Goal: Task Accomplishment & Management: Complete application form

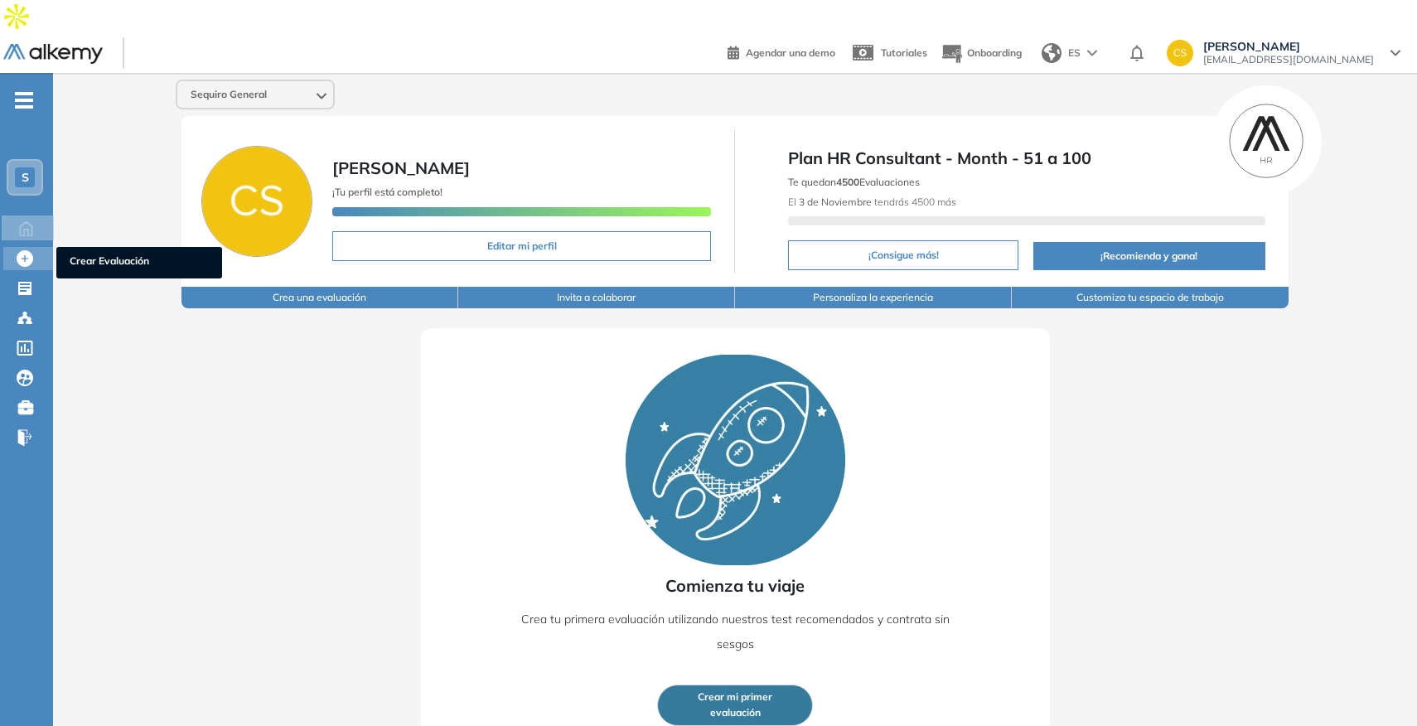
click at [32, 250] on icon at bounding box center [25, 258] width 17 height 17
click at [792, 146] on span "Plan HR Consultant - Month - 51 a 100" at bounding box center [1026, 158] width 477 height 25
click at [452, 402] on div "Comienza tu viaje Crea tu primera evaluación utilizando nuestros test recomenda…" at bounding box center [735, 540] width 629 height 424
click at [319, 287] on button "Crea una evaluación" at bounding box center [320, 298] width 277 height 22
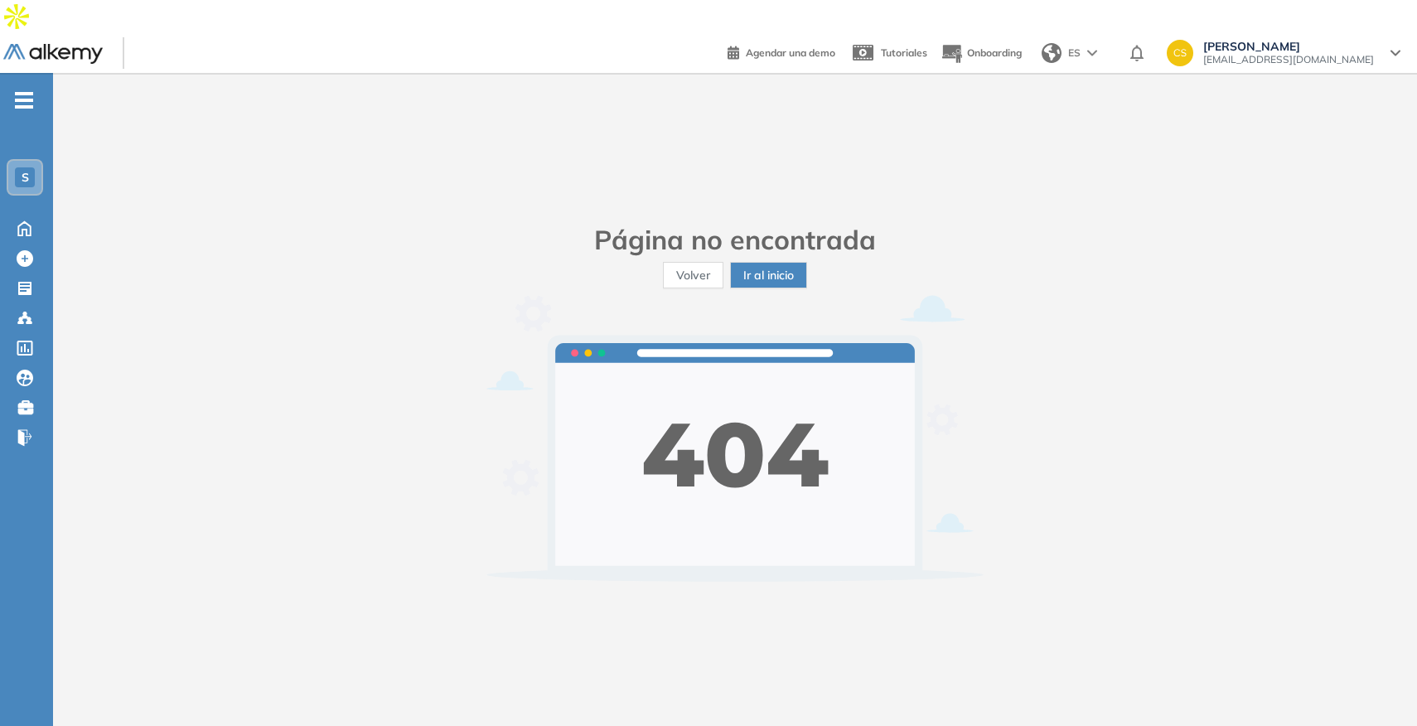
click at [706, 266] on span "Volver" at bounding box center [693, 275] width 34 height 18
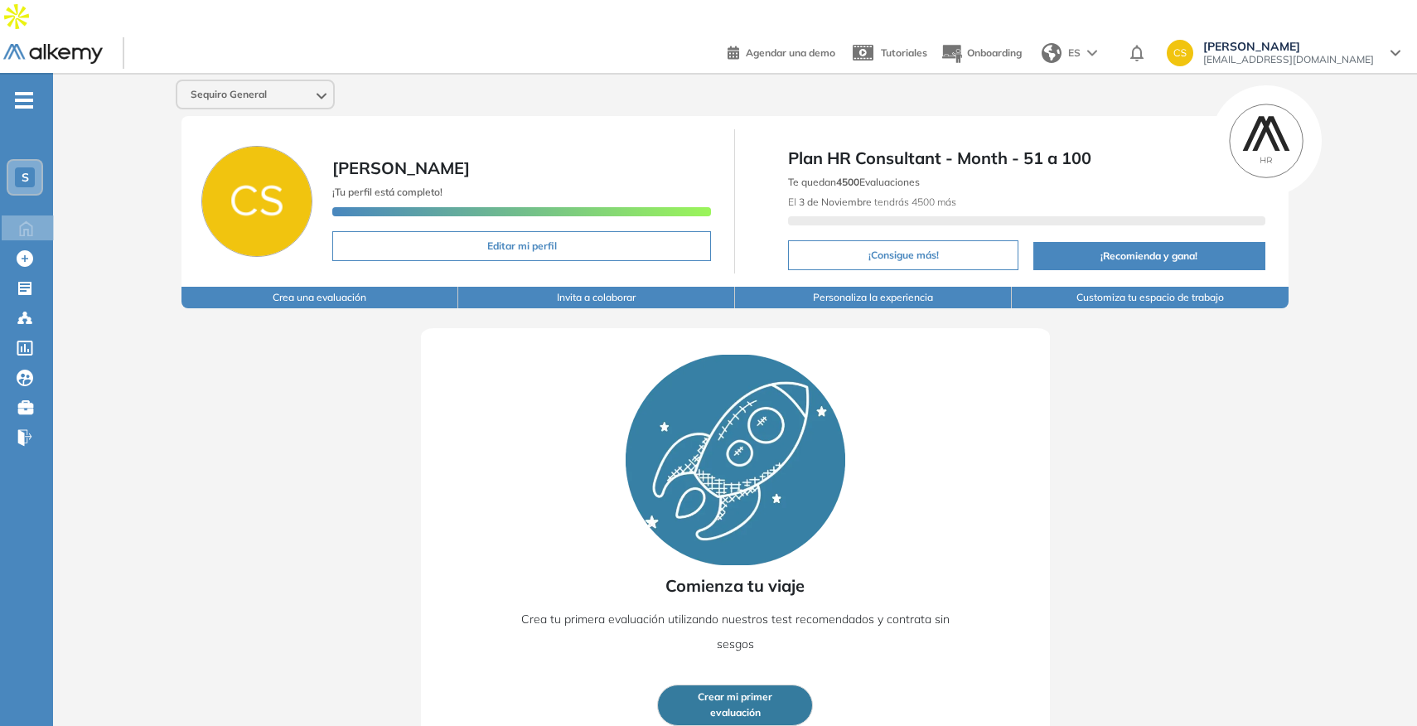
click at [293, 287] on button "Crea una evaluación" at bounding box center [320, 298] width 277 height 22
click at [77, 313] on span "Candidatos" at bounding box center [139, 322] width 139 height 18
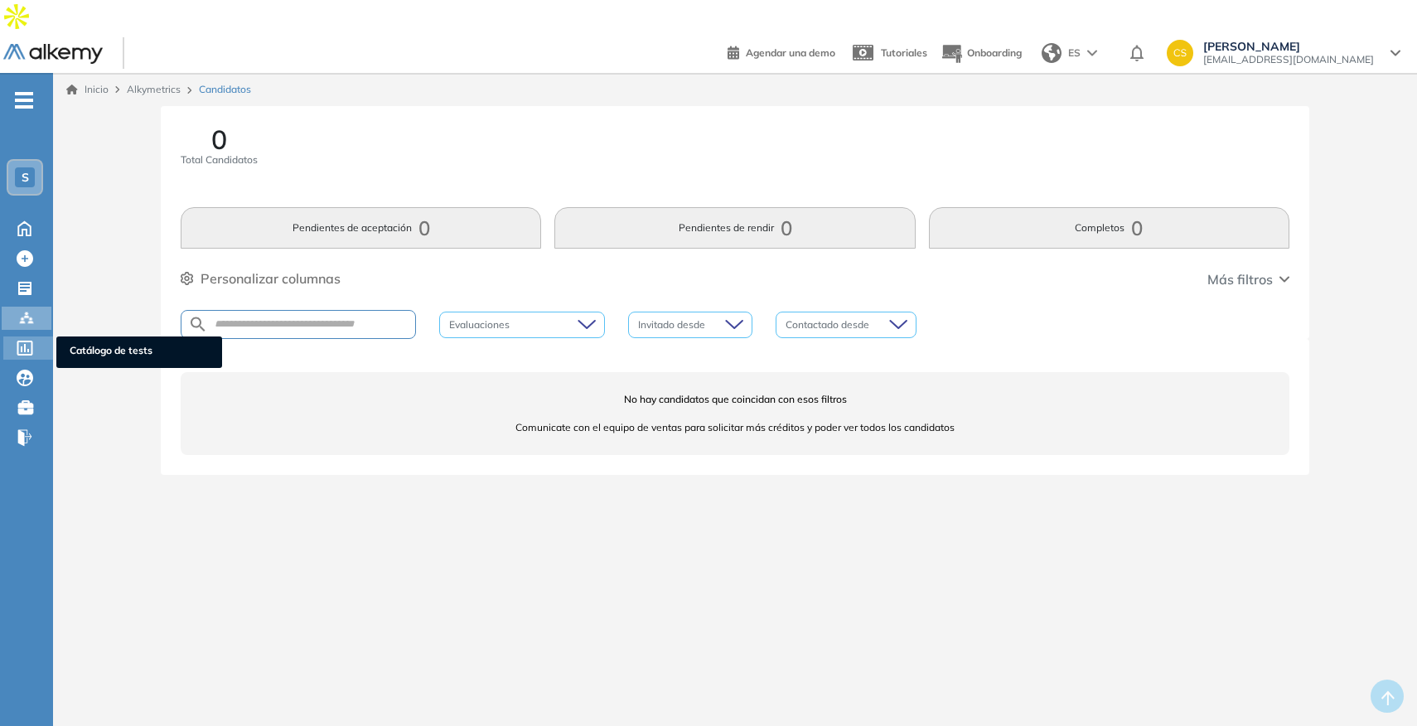
click at [78, 343] on span "Catálogo de tests" at bounding box center [139, 352] width 139 height 18
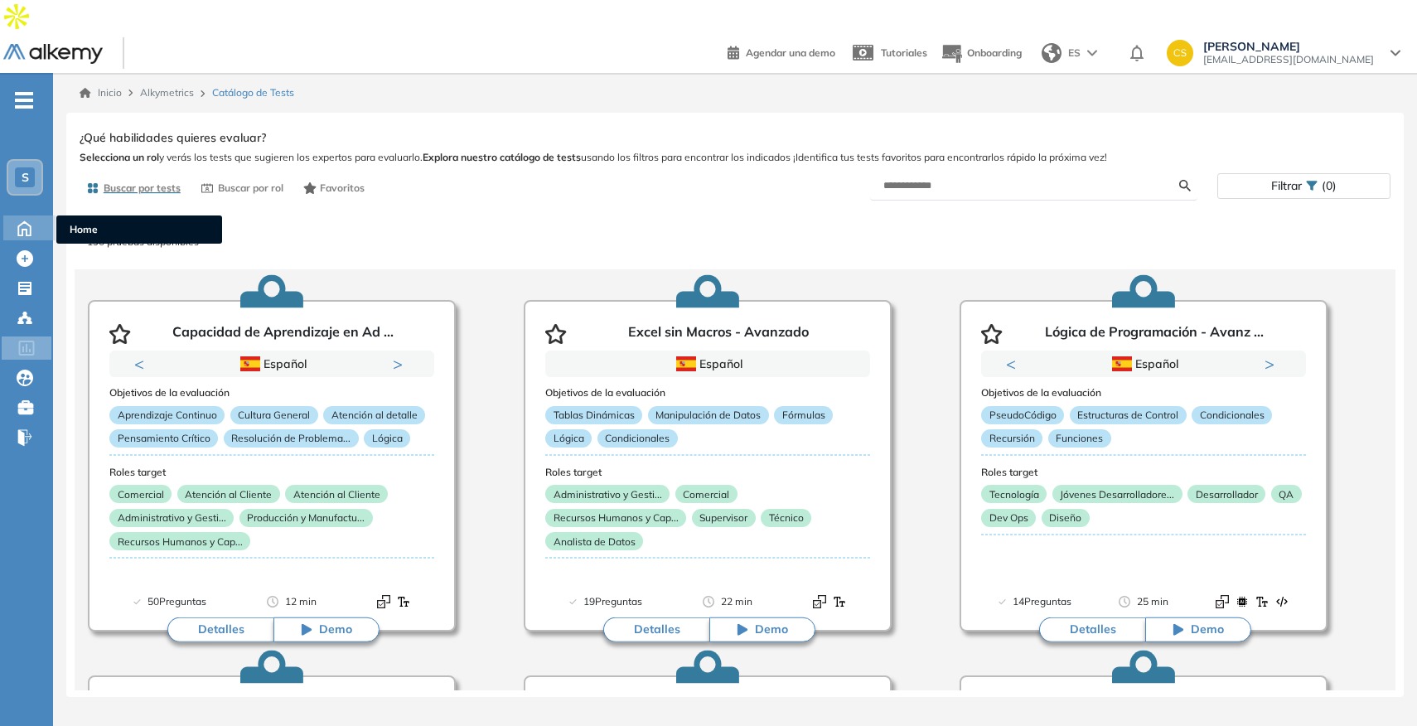
click at [30, 221] on icon at bounding box center [24, 228] width 12 height 14
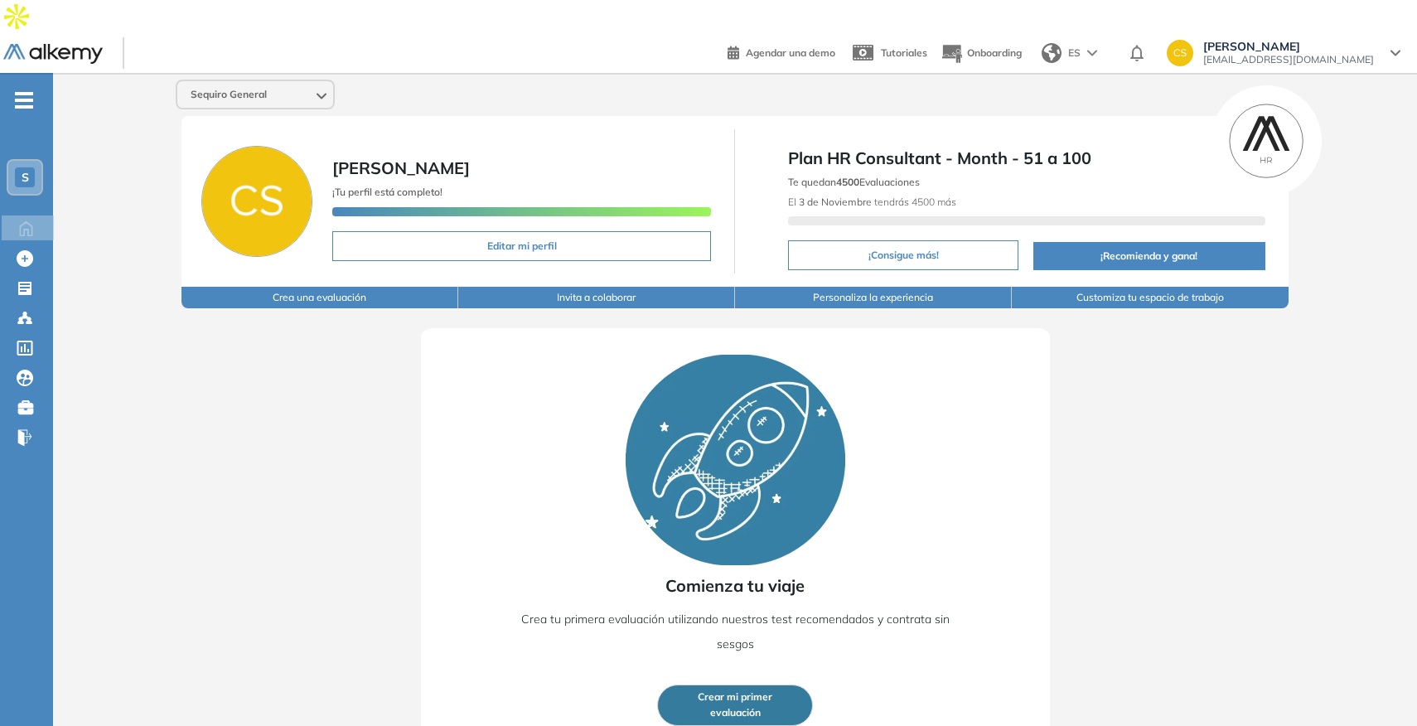
click at [546, 287] on button "Invita a colaborar" at bounding box center [596, 298] width 277 height 22
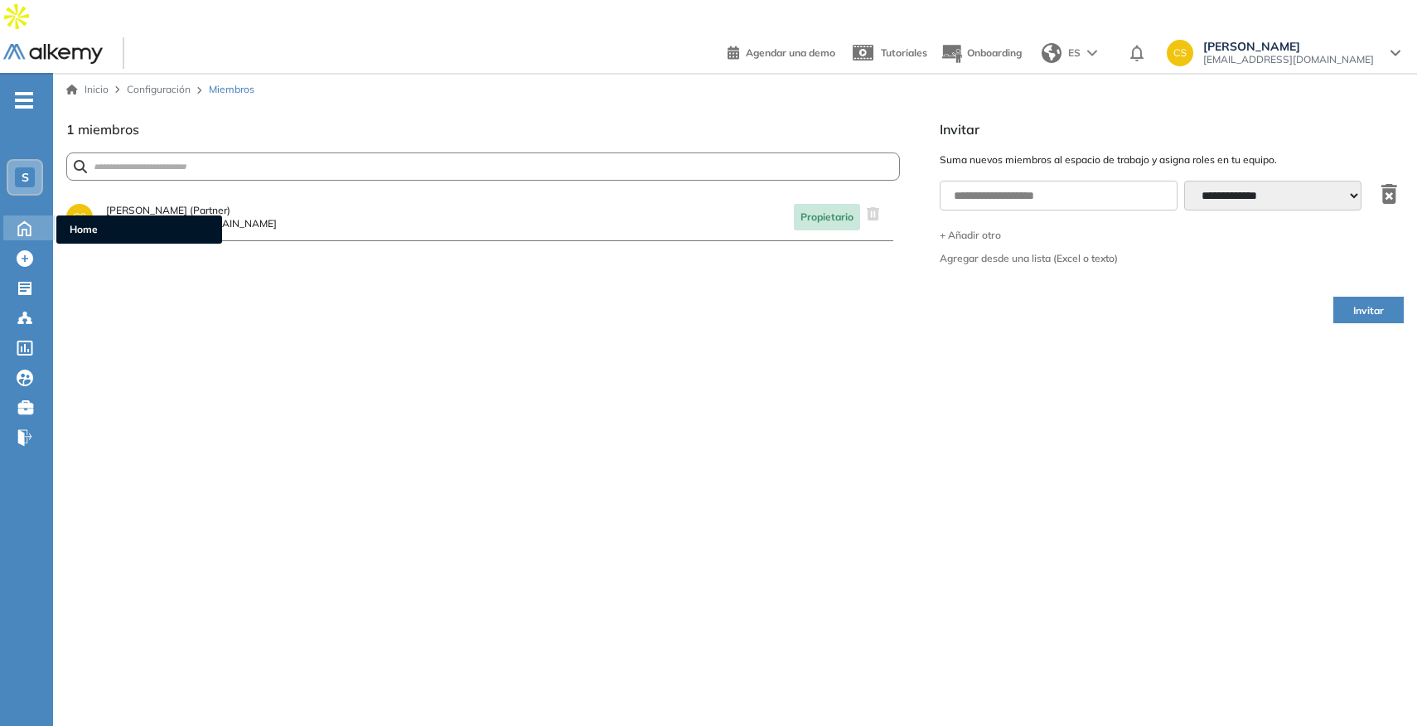
click at [20, 217] on icon at bounding box center [24, 227] width 29 height 20
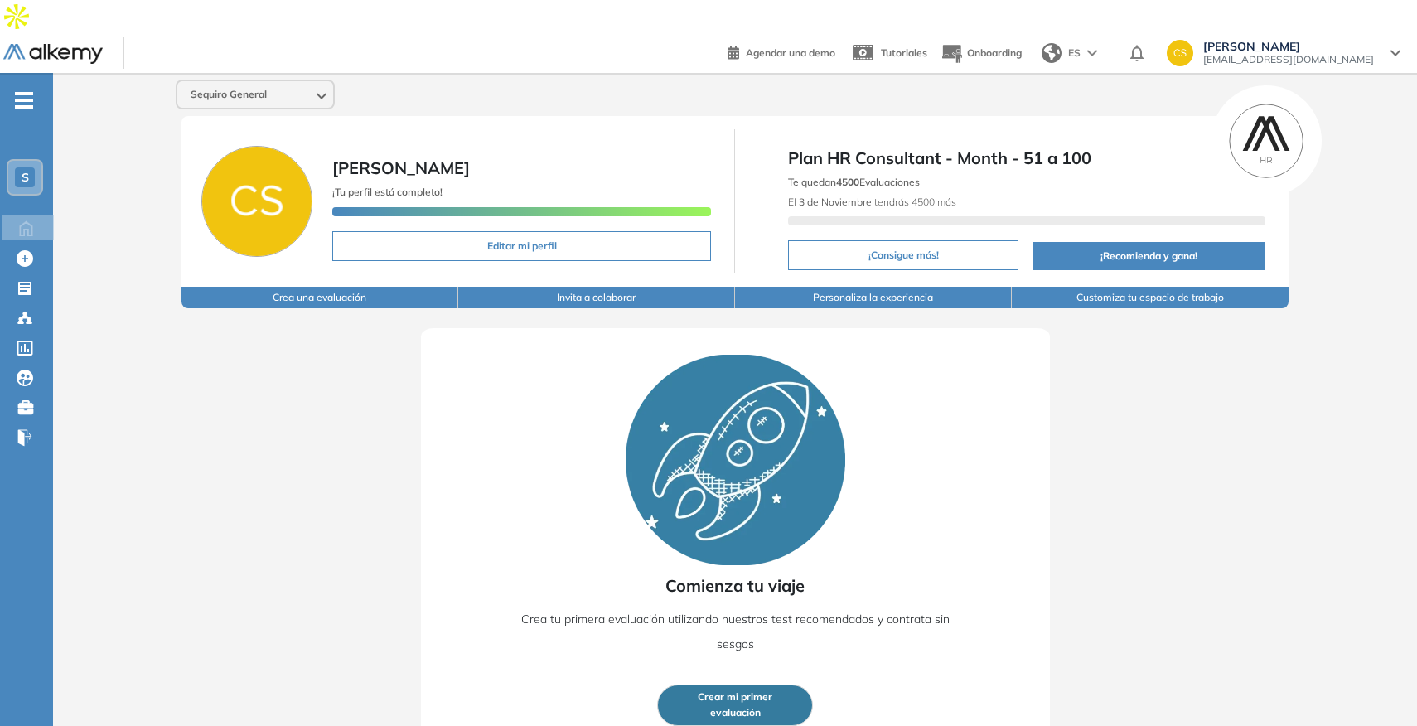
click at [290, 287] on button "Crea una evaluación" at bounding box center [320, 298] width 277 height 22
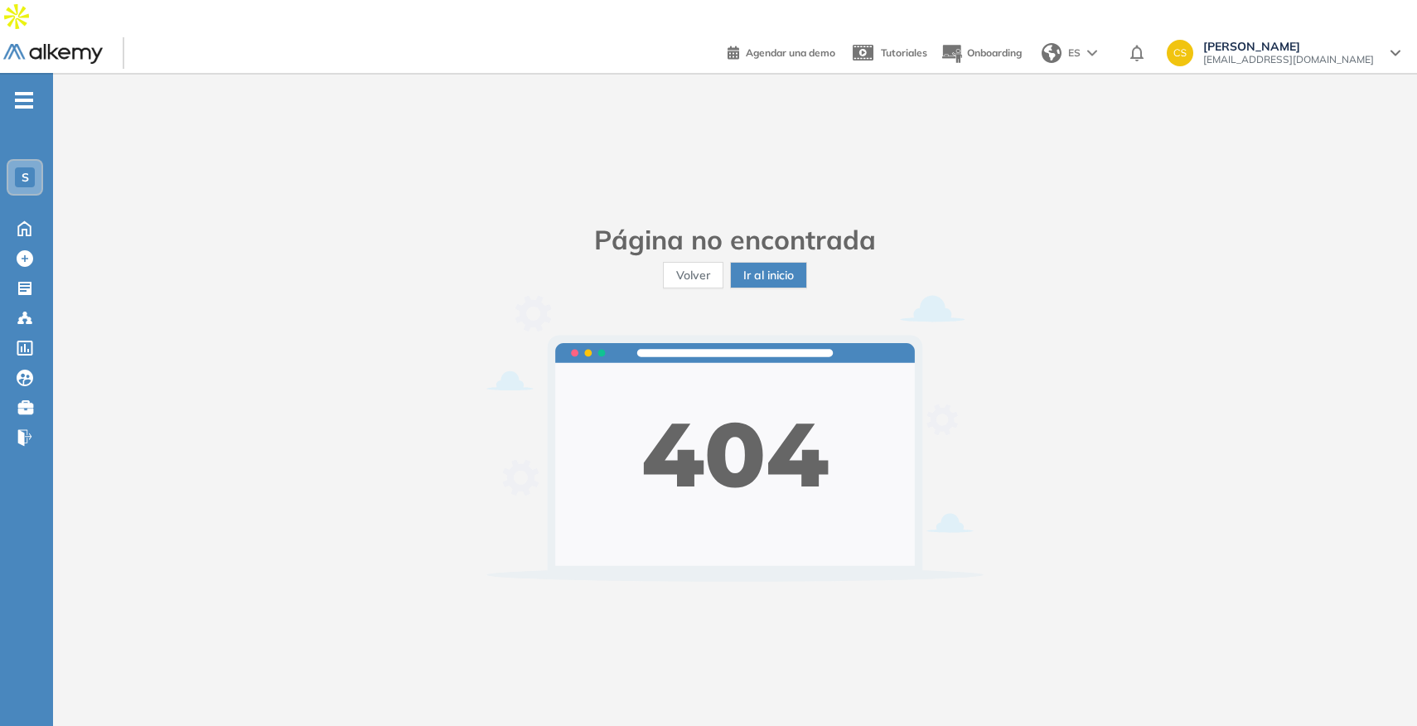
click at [709, 266] on span "Volver" at bounding box center [693, 275] width 34 height 18
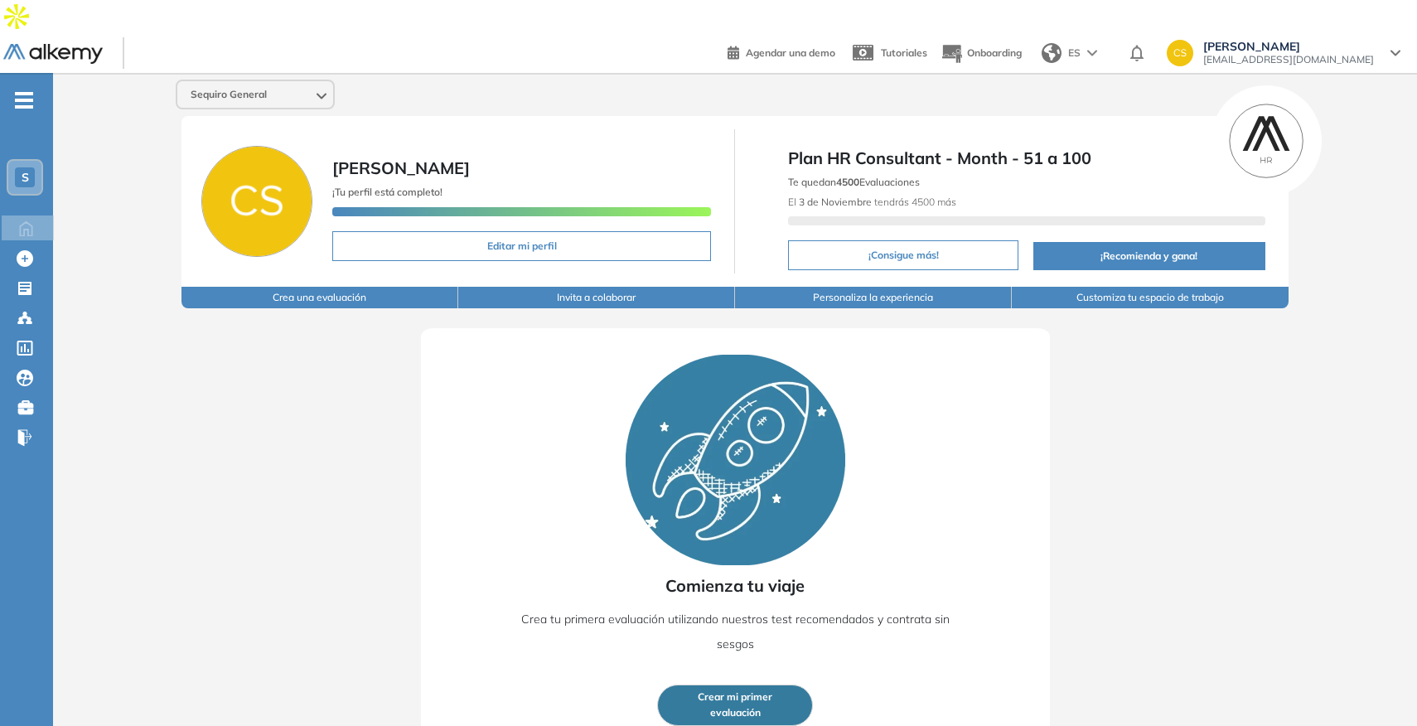
click at [1319, 53] on span "[EMAIL_ADDRESS][DOMAIN_NAME]" at bounding box center [1288, 59] width 171 height 13
click at [1190, 369] on div "Comienza tu viaje Crea tu primera evaluación utilizando nuestros test recomenda…" at bounding box center [735, 530] width 1258 height 444
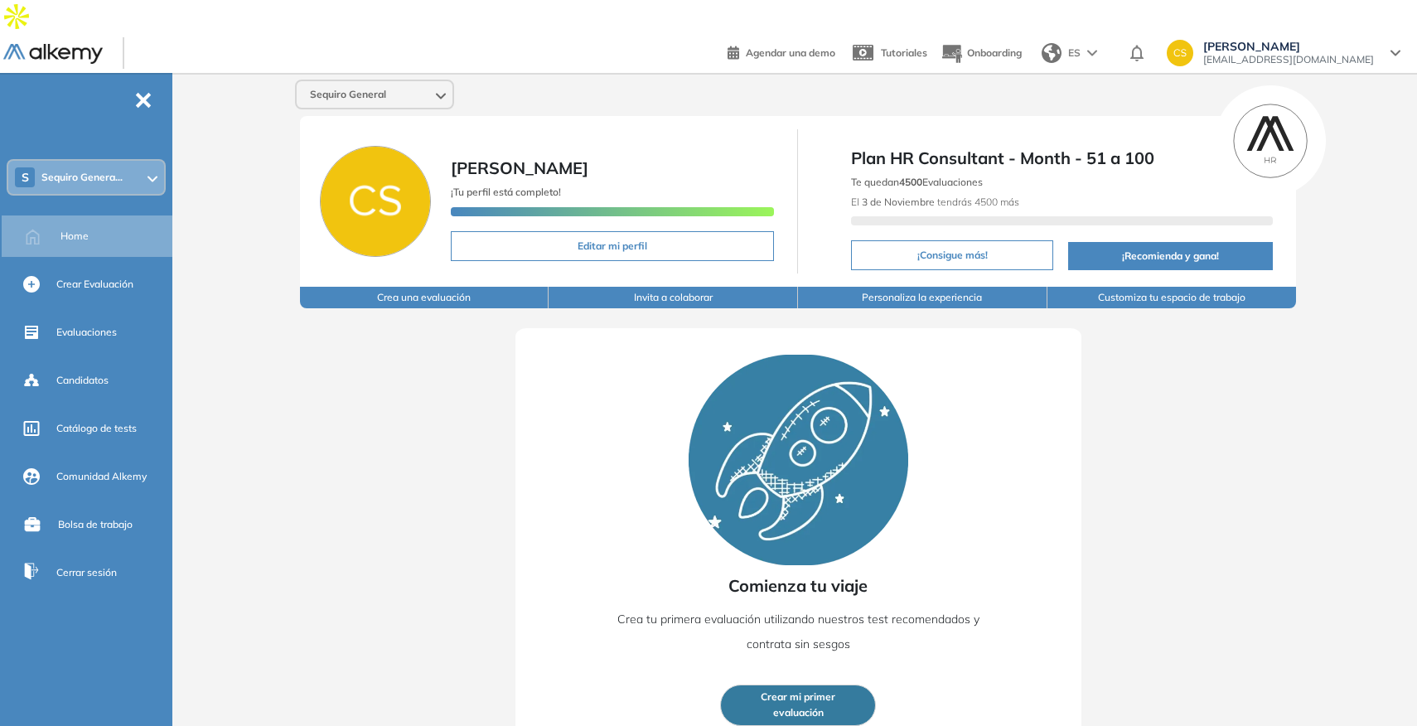
click at [430, 287] on button "Crea una evaluación" at bounding box center [424, 298] width 249 height 22
